Goal: Communication & Community: Answer question/provide support

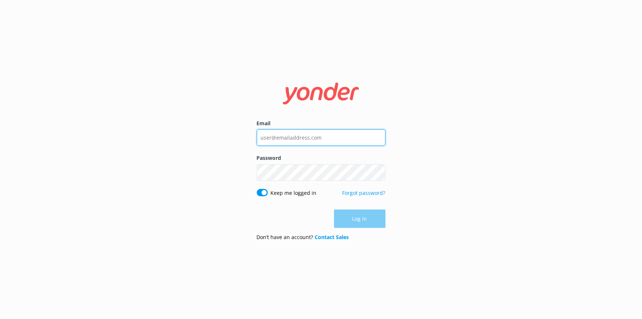
type input "[EMAIL_ADDRESS][DOMAIN_NAME]"
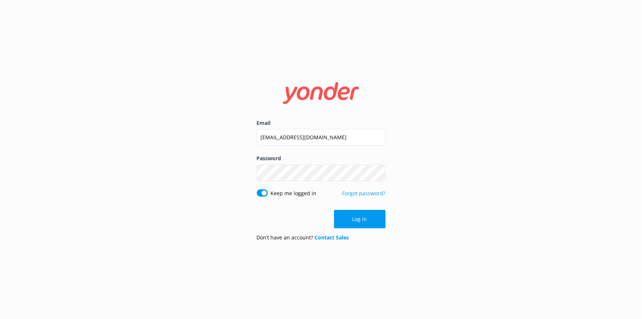
click at [371, 217] on div "Log in" at bounding box center [321, 219] width 129 height 18
click at [366, 212] on button "Log in" at bounding box center [360, 219] width 52 height 18
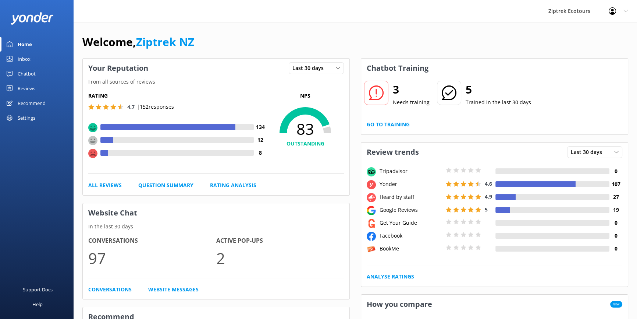
click at [26, 71] on div "Chatbot" at bounding box center [27, 73] width 18 height 15
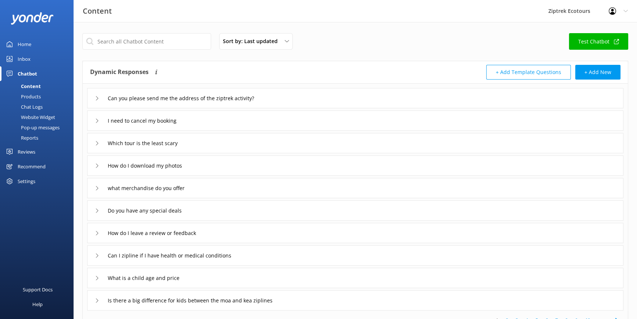
click at [26, 150] on div "Reviews" at bounding box center [27, 151] width 18 height 15
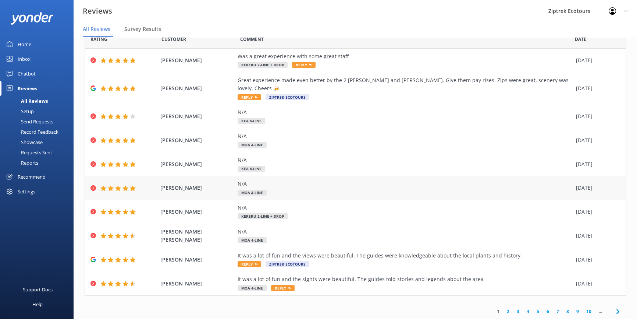
scroll to position [15, 0]
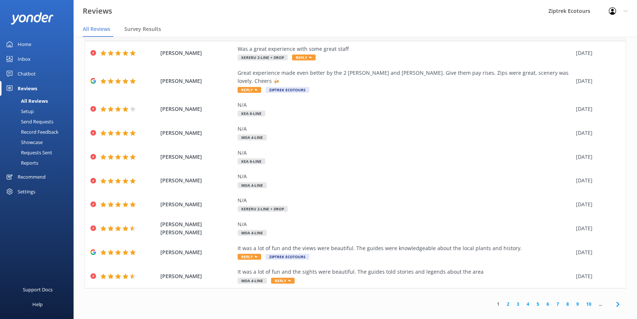
click at [504, 300] on link "2" at bounding box center [508, 303] width 10 height 7
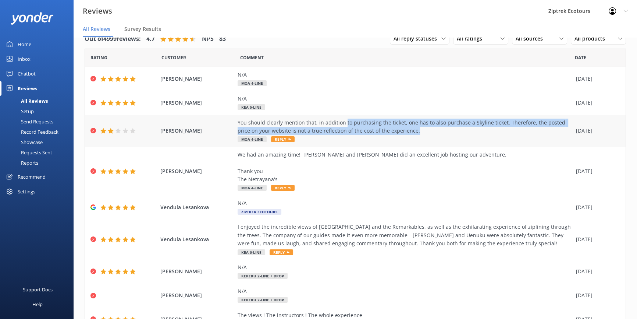
drag, startPoint x: 412, startPoint y: 131, endPoint x: 340, endPoint y: 122, distance: 72.3
click at [340, 122] on div "You should clearly mention that, in addition to purchasing the ticket, one has …" at bounding box center [405, 126] width 335 height 17
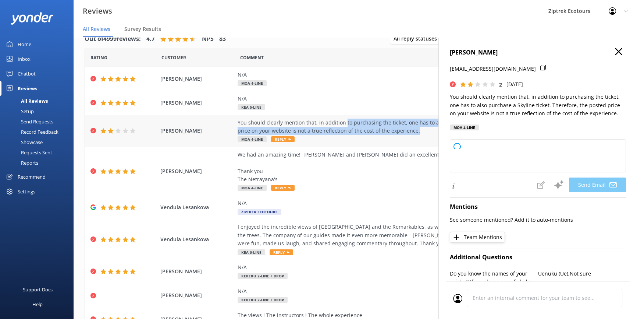
type textarea "Kia ora Amit, Thank you for your feedback. We appreciate you pointing this out …"
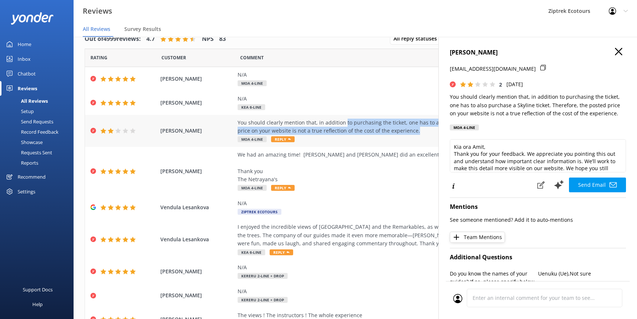
click at [412, 133] on div "You should clearly mention that, in addition to purchasing the ticket, one has …" at bounding box center [405, 126] width 335 height 17
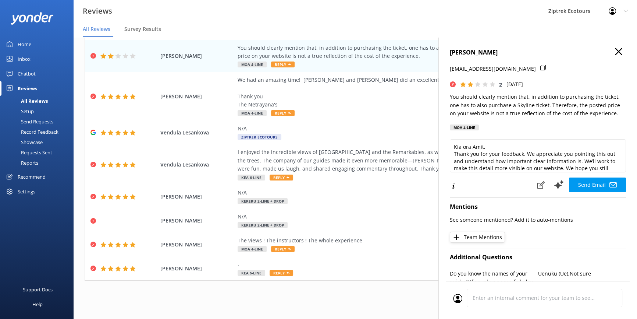
click at [610, 52] on h4 "[PERSON_NAME]" at bounding box center [538, 53] width 176 height 10
click at [615, 52] on icon at bounding box center [618, 51] width 7 height 7
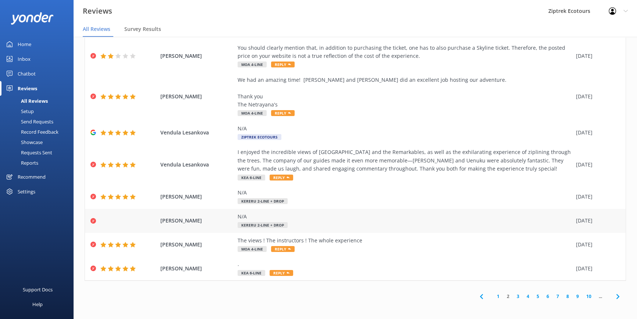
click at [341, 222] on div "N/A Kereru 2-Line + Drop" at bounding box center [405, 220] width 335 height 17
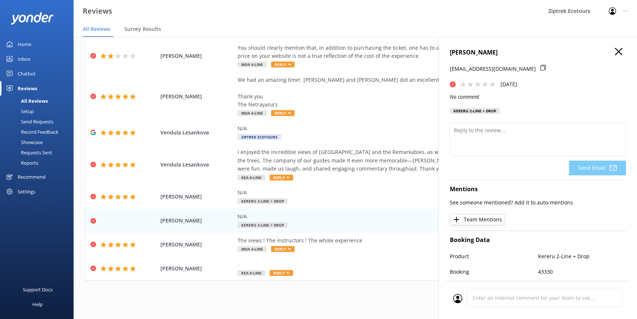
click at [531, 68] on div "[EMAIL_ADDRESS][DOMAIN_NAME]" at bounding box center [538, 72] width 176 height 15
click at [529, 68] on div "[EMAIL_ADDRESS][DOMAIN_NAME]" at bounding box center [538, 72] width 176 height 15
click at [528, 70] on p "[EMAIL_ADDRESS][DOMAIN_NAME]" at bounding box center [493, 69] width 86 height 8
drag, startPoint x: 531, startPoint y: 70, endPoint x: 448, endPoint y: 72, distance: 82.5
click at [448, 72] on div "TATSU MANIWA kotatsu-post.1103@docomo.ne.jp Sun, 10th Aug 2025 No comment Kerer…" at bounding box center [538, 196] width 199 height 319
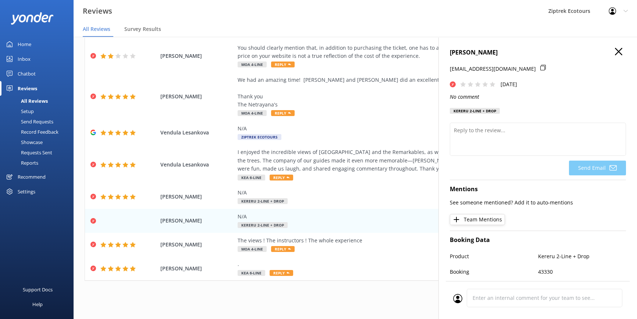
copy p "[EMAIL_ADDRESS][DOMAIN_NAME]"
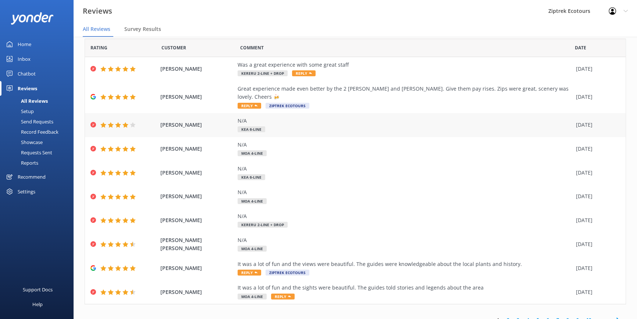
scroll to position [26, 0]
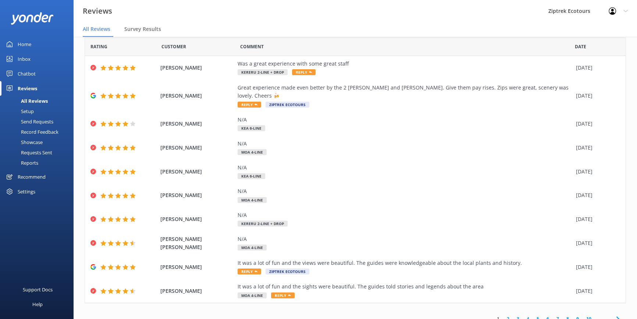
click at [503, 315] on link "2" at bounding box center [508, 318] width 10 height 7
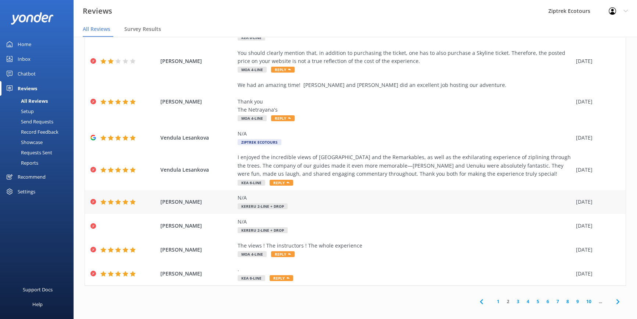
scroll to position [15, 0]
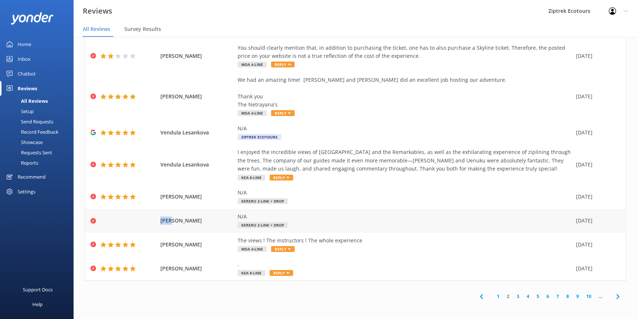
drag, startPoint x: 173, startPoint y: 220, endPoint x: 158, endPoint y: 218, distance: 14.5
click at [160, 218] on span "[PERSON_NAME]" at bounding box center [197, 220] width 74 height 8
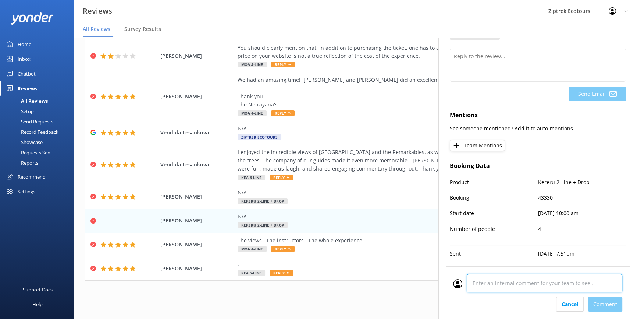
scroll to position [85, 0]
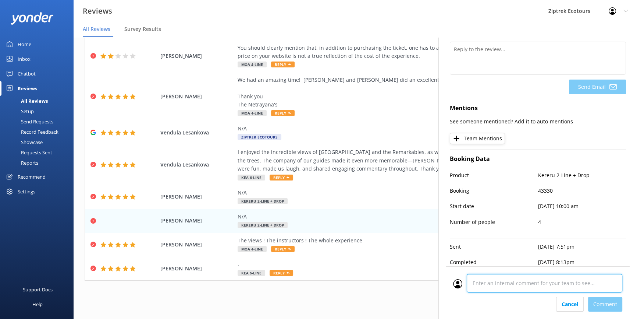
click at [500, 292] on div at bounding box center [537, 285] width 169 height 23
type textarea "E"
click at [550, 282] on textarea "Followed up with guest via email MK" at bounding box center [545, 283] width 156 height 18
type textarea "Followed up with guest via email MK"
click at [610, 304] on div "Cancel Comment" at bounding box center [537, 304] width 169 height 15
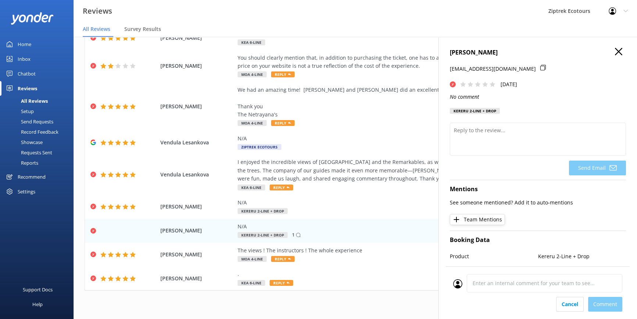
scroll to position [0, 0]
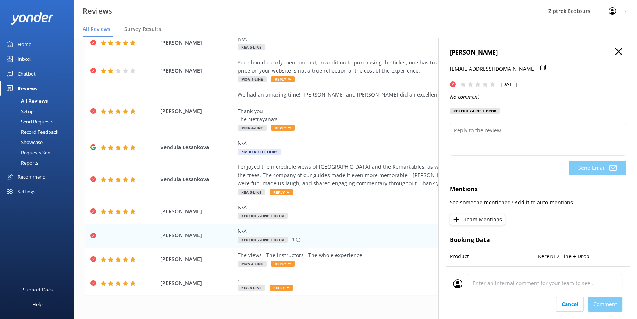
click at [616, 54] on use at bounding box center [618, 51] width 7 height 7
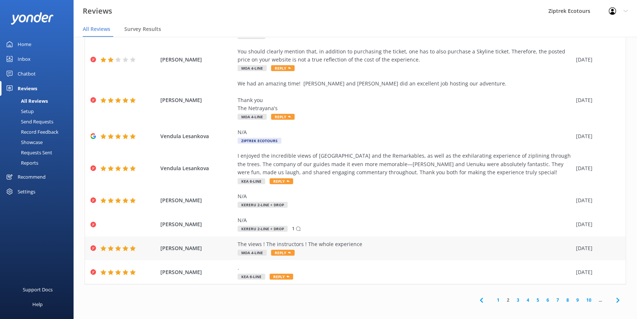
scroll to position [15, 0]
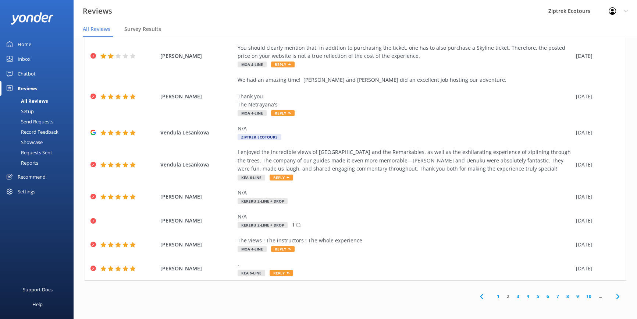
click at [514, 298] on link "3" at bounding box center [518, 295] width 10 height 7
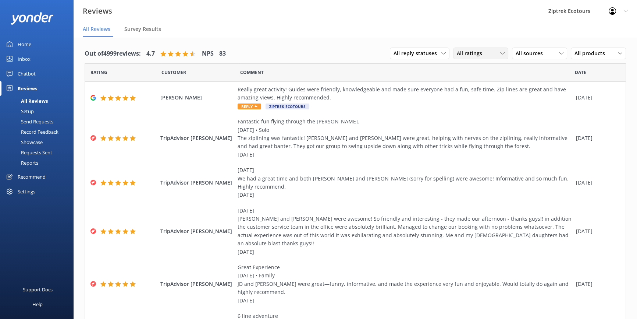
click at [477, 57] on span "All ratings" at bounding box center [472, 53] width 30 height 8
click at [520, 53] on span "All sources" at bounding box center [532, 53] width 32 height 8
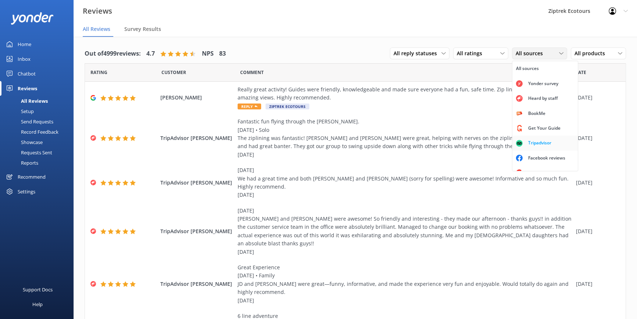
scroll to position [17, 0]
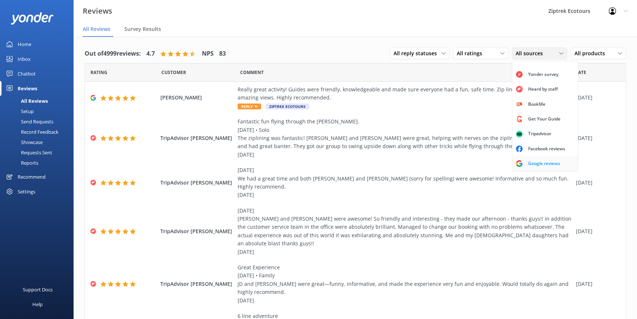
click at [536, 163] on div "Google reviews" at bounding box center [544, 163] width 43 height 7
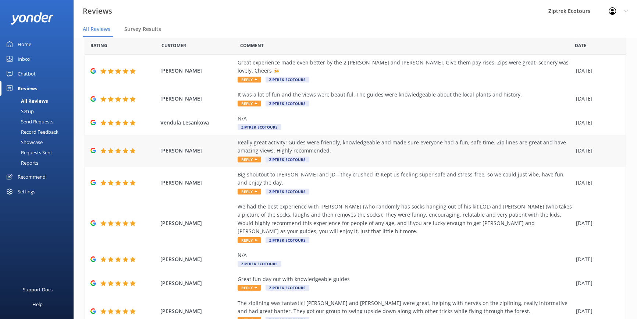
scroll to position [33, 0]
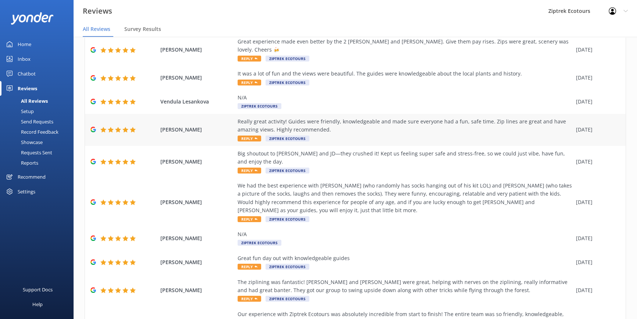
click at [339, 119] on div "Really great activity! Guides were friendly, knowledgeable and made sure everyo…" at bounding box center [405, 125] width 335 height 17
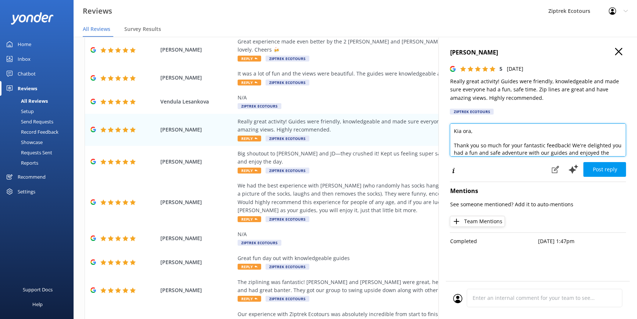
click at [471, 134] on textarea "Kia ora, Thank you so much for your fantastic feedback! We're delighted you had…" at bounding box center [538, 139] width 176 height 33
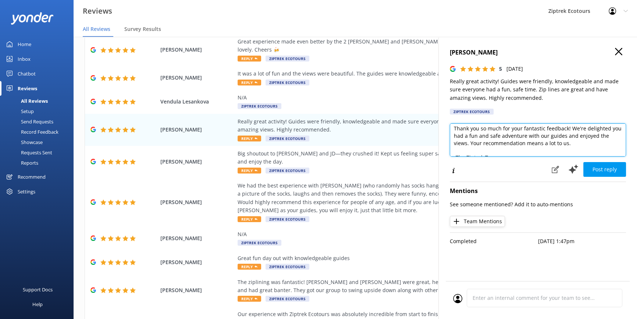
scroll to position [16, 0]
drag, startPoint x: 574, startPoint y: 143, endPoint x: 469, endPoint y: 144, distance: 104.9
click at [469, 144] on textarea "Kia ora Max, Thank you so much for your fantastic feedback! We're delighted you…" at bounding box center [538, 139] width 176 height 33
click at [603, 136] on textarea "Kia ora Max, Thank you so much for your fantastic feedback! We're delighted you…" at bounding box center [538, 139] width 176 height 33
click at [489, 143] on textarea "Kia ora Max, Thank you so much for your fantastic feedback! We're delighted you…" at bounding box center [538, 139] width 176 height 33
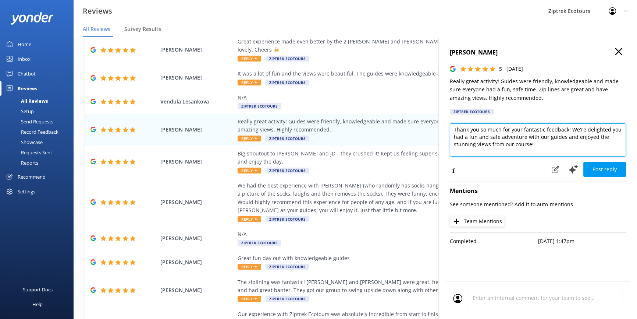
click at [547, 136] on textarea "Kia ora Max, Thank you so much for your fantastic feedback! We're delighted you…" at bounding box center [538, 139] width 176 height 33
click at [546, 146] on textarea "Kia ora Max, Thank you so much for your fantastic feedback! We're delighted you…" at bounding box center [538, 139] width 176 height 33
click at [607, 128] on textarea "Kia ora Max, Thank you so much for your fantastic feedback! We're delighted you…" at bounding box center [538, 139] width 176 height 33
drag, startPoint x: 502, startPoint y: 136, endPoint x: 557, endPoint y: 138, distance: 55.2
click at [557, 138] on textarea "Kia ora Max, Thank you so much for your fantastic feedback! We're delighted to …" at bounding box center [538, 139] width 176 height 33
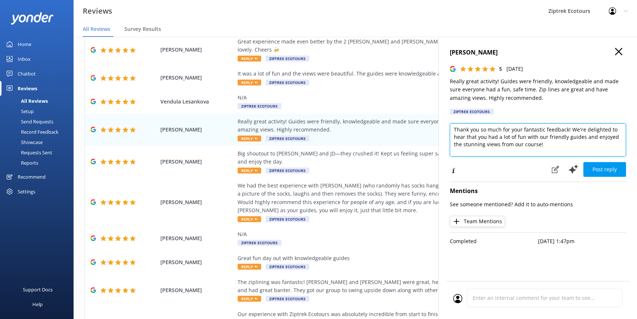
click at [581, 136] on textarea "Kia ora Max, Thank you so much for your fantastic feedback! We're delighted to …" at bounding box center [538, 139] width 176 height 33
drag, startPoint x: 523, startPoint y: 134, endPoint x: 486, endPoint y: 135, distance: 36.8
click at [486, 135] on textarea "Kia ora Max, Thank you so much for your fantastic feedback! We're delighted to …" at bounding box center [538, 139] width 176 height 33
click at [480, 141] on textarea "Kia ora Max, Thank you so much for your fantastic feedback! We're delighted to …" at bounding box center [538, 139] width 176 height 33
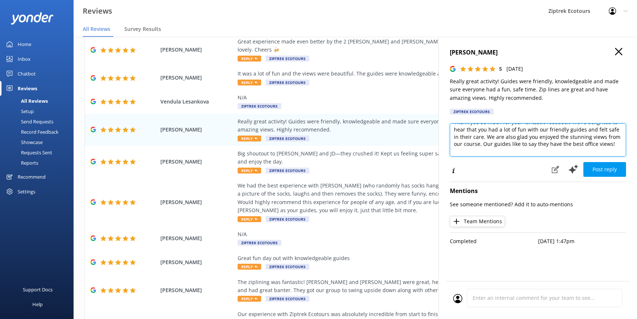
scroll to position [21, 0]
drag, startPoint x: 607, startPoint y: 146, endPoint x: 492, endPoint y: 146, distance: 115.2
click at [486, 146] on textarea "Kia ora Max, Thank you so much for your fantastic feedback! We're delighted to …" at bounding box center [538, 139] width 176 height 33
drag, startPoint x: 613, startPoint y: 147, endPoint x: 486, endPoint y: 141, distance: 126.7
click at [486, 141] on textarea "Kia ora Max, Thank you so much for your fantastic feedback! We're delighted to …" at bounding box center [538, 139] width 176 height 33
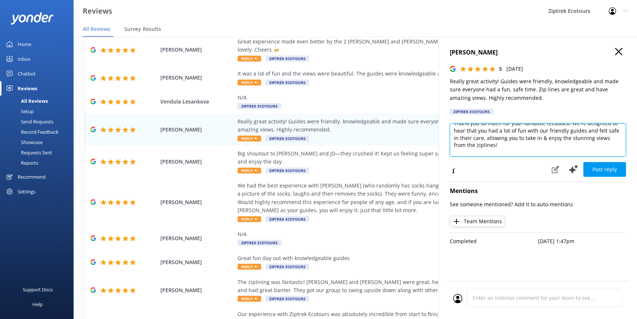
scroll to position [23, 0]
click at [526, 143] on textarea "Kia ora Max, Thank you so much for your fantastic feedback! We're delighted to …" at bounding box center [538, 139] width 176 height 33
type textarea "Kia ora Max, Thank you so much for your fantastic feedback! We're delighted to …"
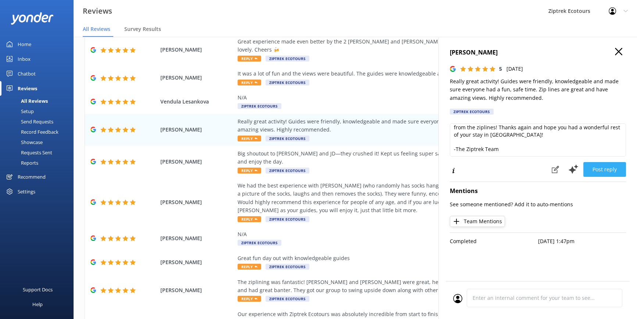
click at [600, 168] on button "Post reply" at bounding box center [604, 169] width 43 height 15
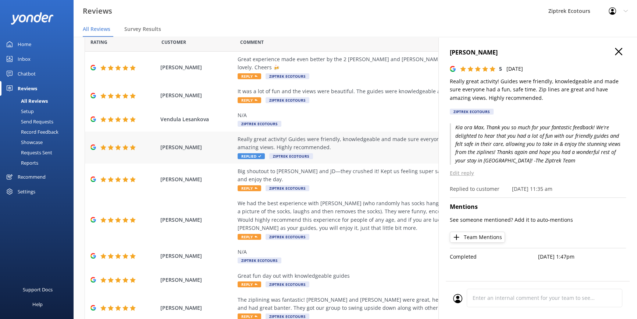
scroll to position [0, 0]
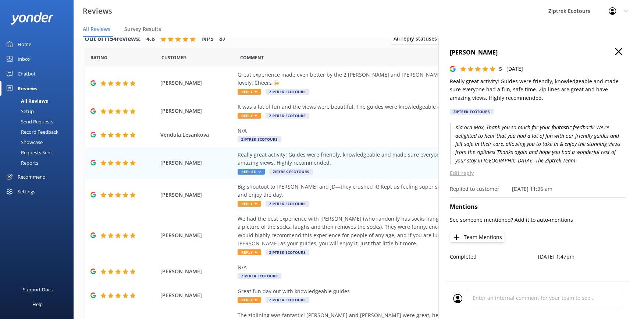
click at [616, 52] on icon at bounding box center [618, 51] width 7 height 7
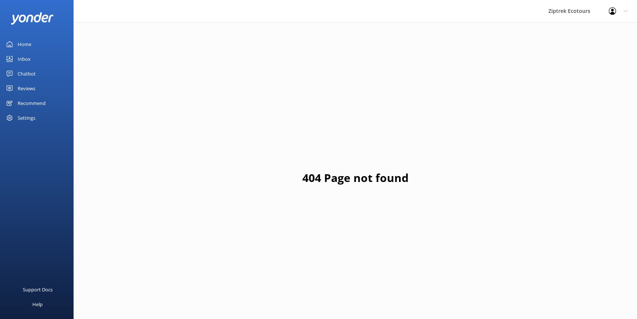
click at [32, 88] on div "Reviews" at bounding box center [27, 88] width 18 height 15
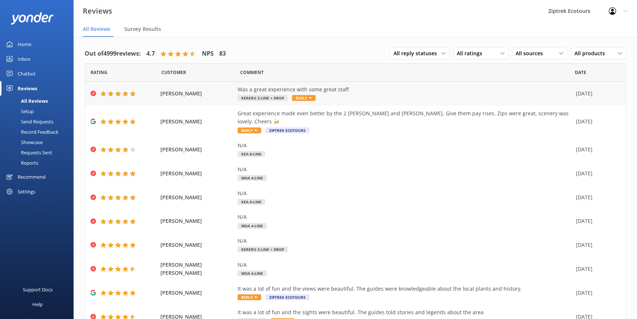
click at [384, 95] on div "Was a great experience with some great staff Kereru 2-Line + Drop Reply" at bounding box center [405, 93] width 335 height 17
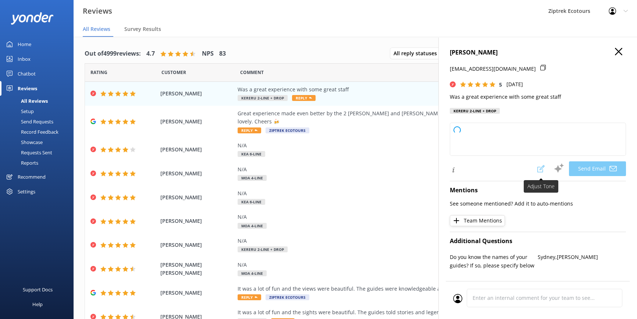
type textarea "Kia ora Ben, Thank you so much for your awesome feedback! We're so happy you ha…"
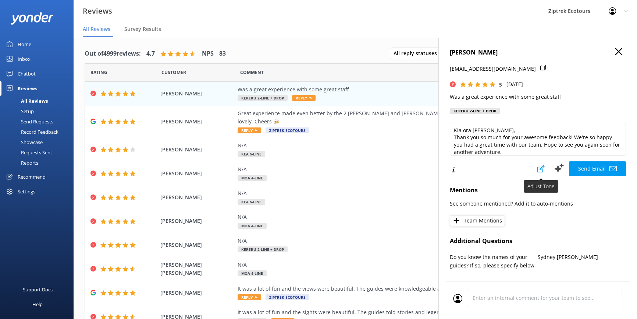
click at [537, 170] on use at bounding box center [540, 168] width 7 height 7
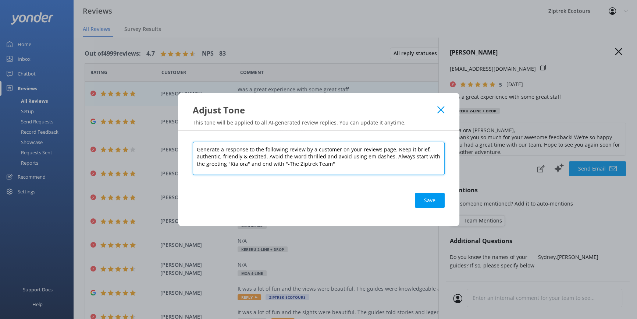
drag, startPoint x: 325, startPoint y: 165, endPoint x: 169, endPoint y: 149, distance: 156.8
click at [169, 149] on div "Adjust Tone This tone will be applied to all AI-generated review replies. You c…" at bounding box center [318, 159] width 637 height 319
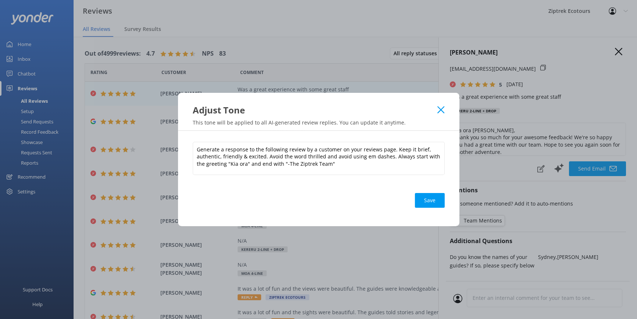
click at [440, 111] on use at bounding box center [440, 109] width 7 height 7
